Goal: Use online tool/utility: Utilize a website feature to perform a specific function

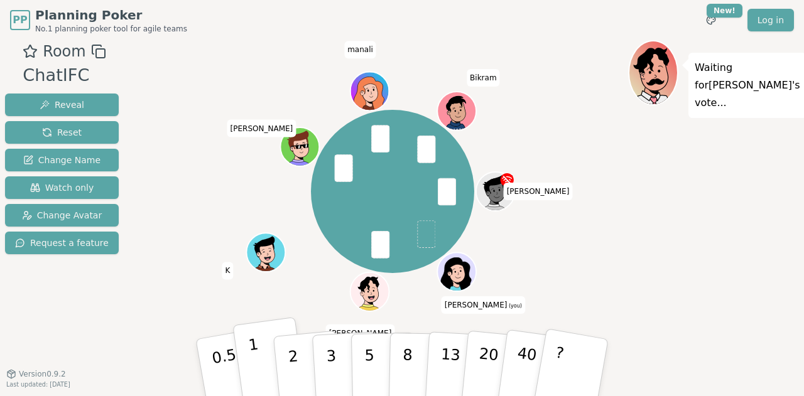
click at [260, 360] on button "1" at bounding box center [269, 368] width 75 height 102
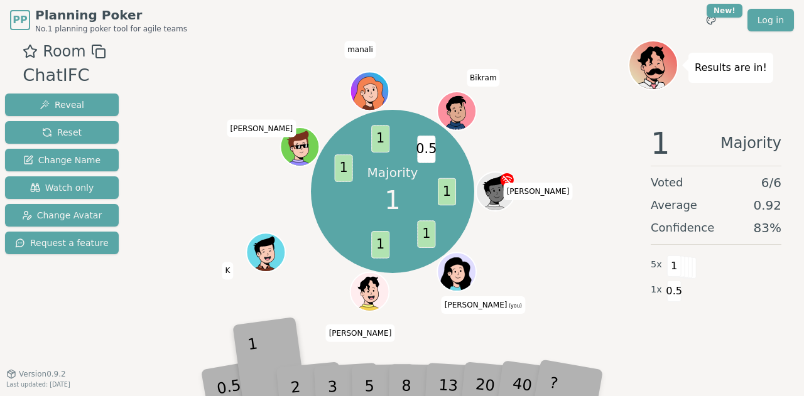
click at [260, 360] on div "1" at bounding box center [270, 368] width 43 height 48
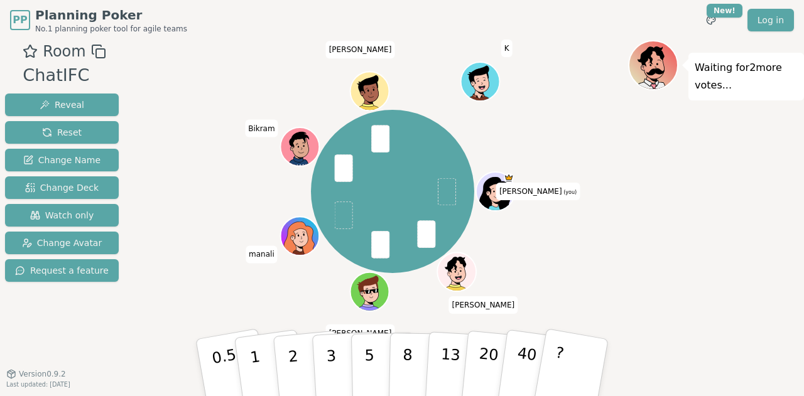
click at [314, 306] on div "[PERSON_NAME] (you) [PERSON_NAME] manali [PERSON_NAME] K" at bounding box center [392, 191] width 471 height 257
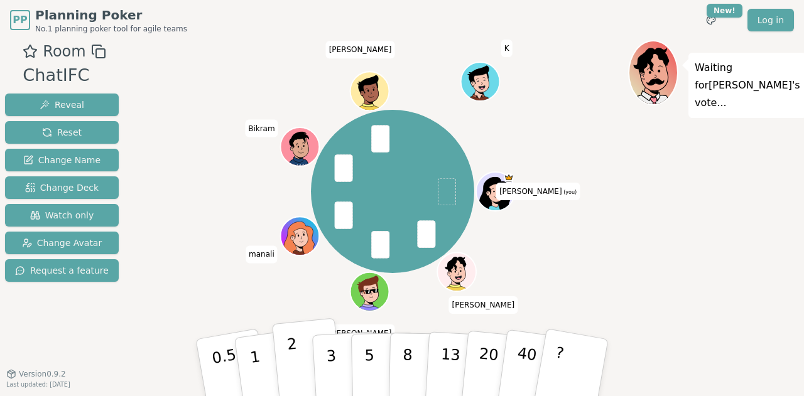
click at [289, 351] on p "2" at bounding box center [294, 369] width 16 height 68
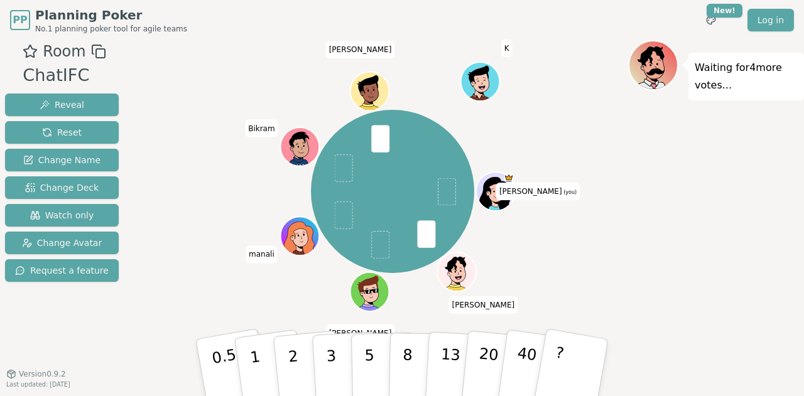
click at [609, 168] on div "[PERSON_NAME] (you) [PERSON_NAME] manali [PERSON_NAME] K" at bounding box center [392, 191] width 471 height 257
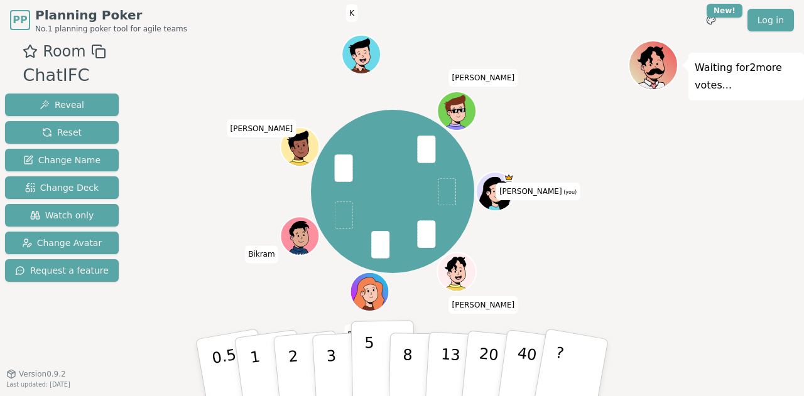
click at [360, 364] on button "5" at bounding box center [383, 367] width 65 height 95
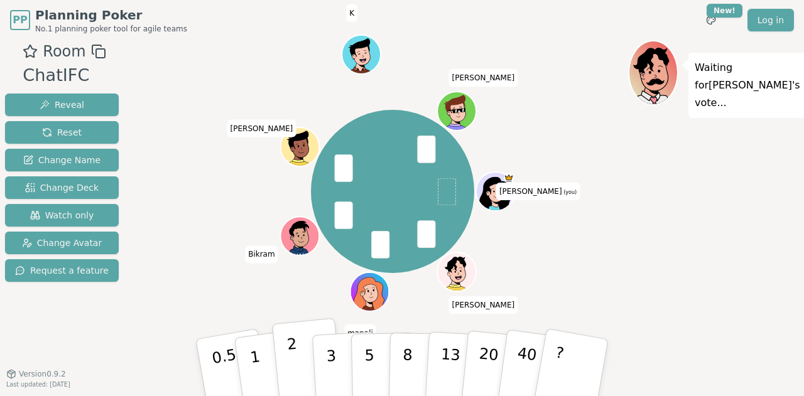
click at [295, 351] on p "2" at bounding box center [294, 369] width 16 height 68
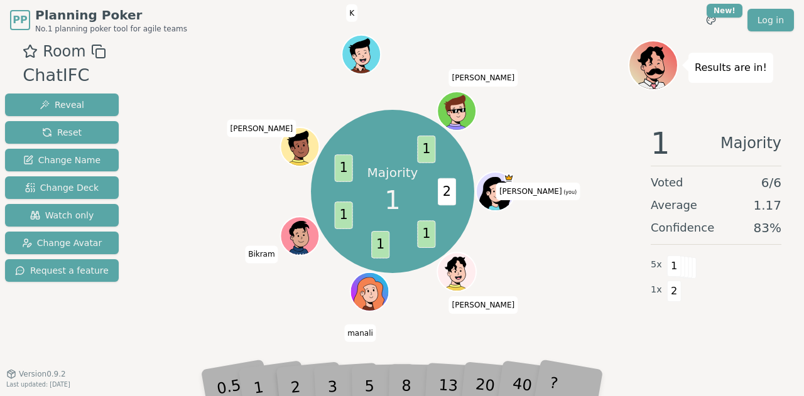
click at [224, 293] on div "Majority 1 2 1 1 1 1 1 [PERSON_NAME] (you) [PERSON_NAME] manali [PERSON_NAME] […" at bounding box center [392, 191] width 471 height 257
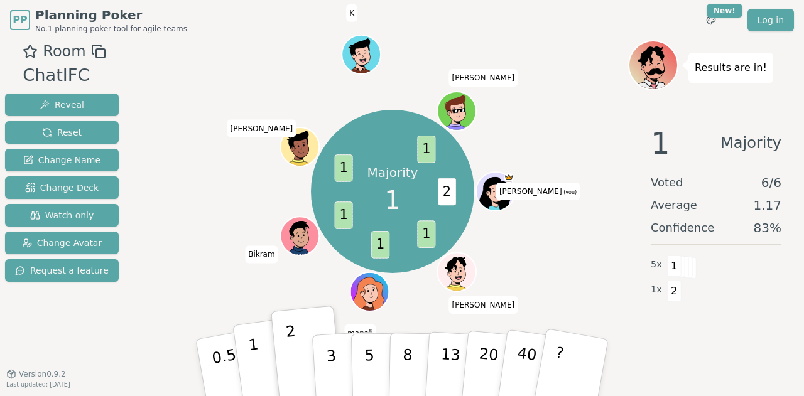
click at [259, 369] on p "1" at bounding box center [256, 369] width 19 height 68
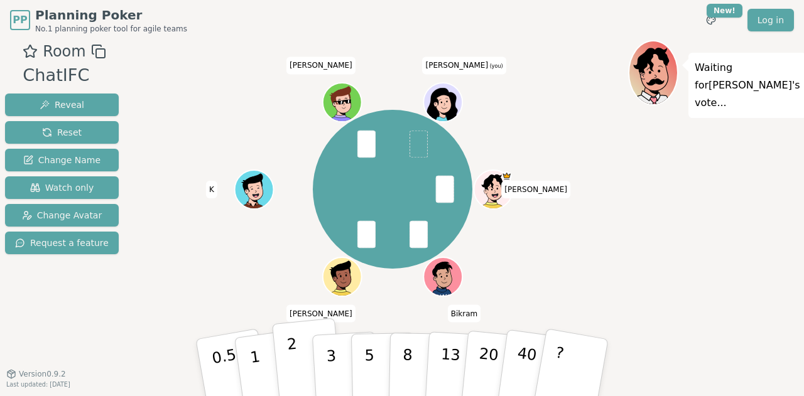
click at [295, 359] on p "2" at bounding box center [294, 369] width 16 height 68
click at [295, 363] on p "2" at bounding box center [294, 369] width 16 height 68
